Goal: Task Accomplishment & Management: Manage account settings

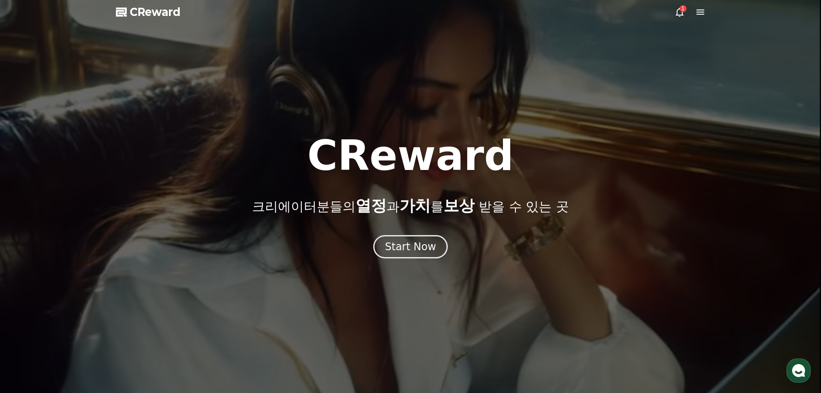
click at [679, 12] on icon at bounding box center [680, 12] width 10 height 10
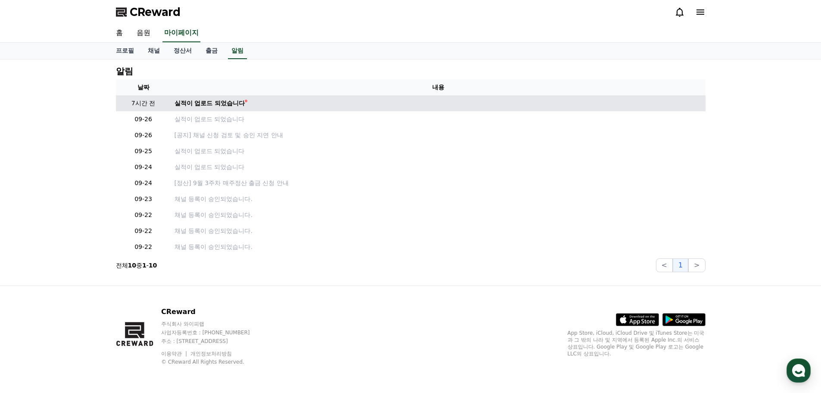
click at [230, 108] on td "실적이 업로드 되었습니다" at bounding box center [438, 103] width 535 height 16
click at [231, 108] on td "실적이 업로드 되었습니다" at bounding box center [438, 103] width 535 height 16
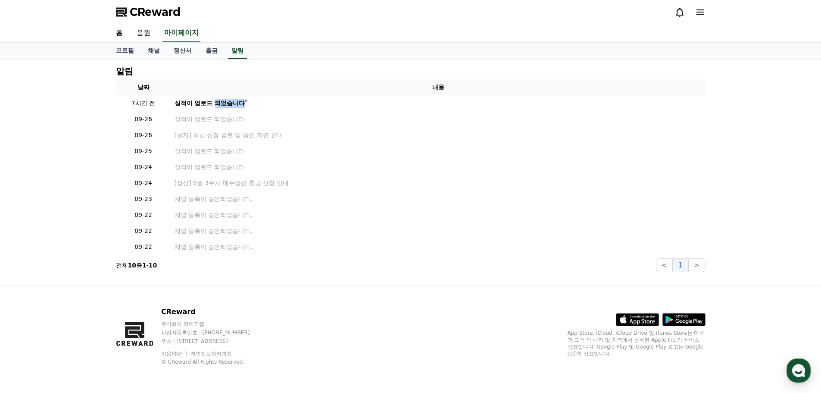
click at [701, 12] on icon at bounding box center [701, 12] width 10 height 10
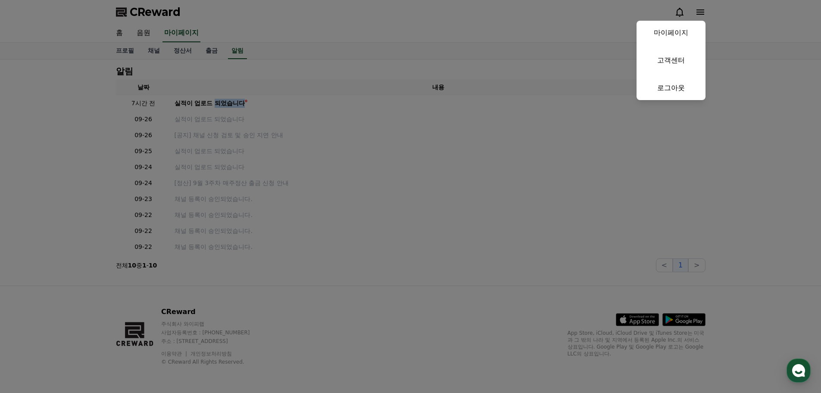
click at [352, 65] on button "close" at bounding box center [410, 196] width 821 height 393
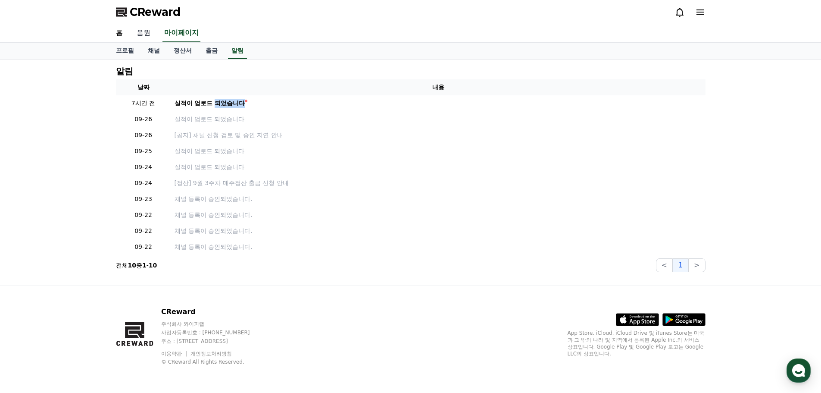
click at [142, 36] on link "음원" at bounding box center [144, 33] width 28 height 18
